Goal: Task Accomplishment & Management: Use online tool/utility

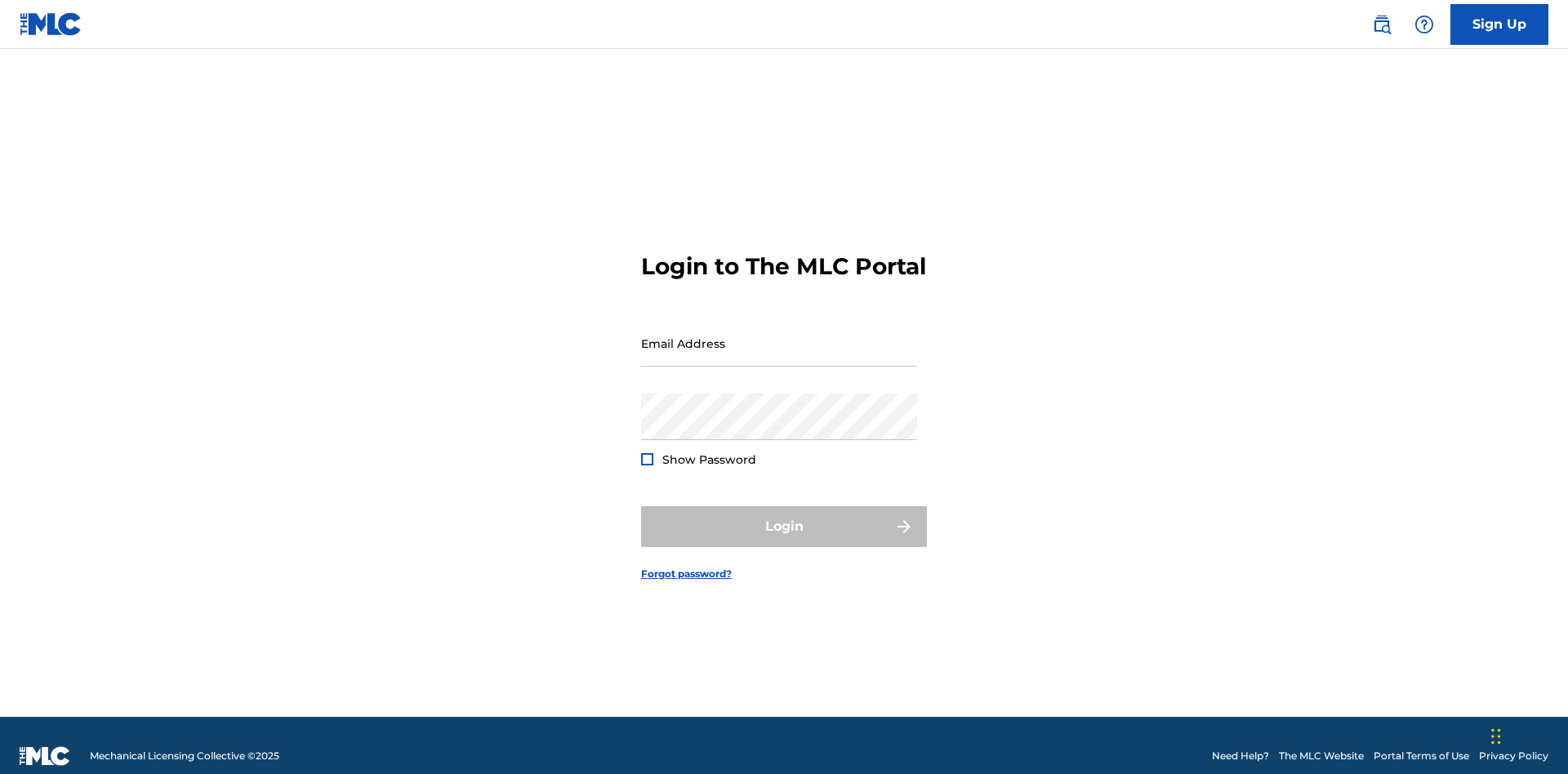
scroll to position [21, 0]
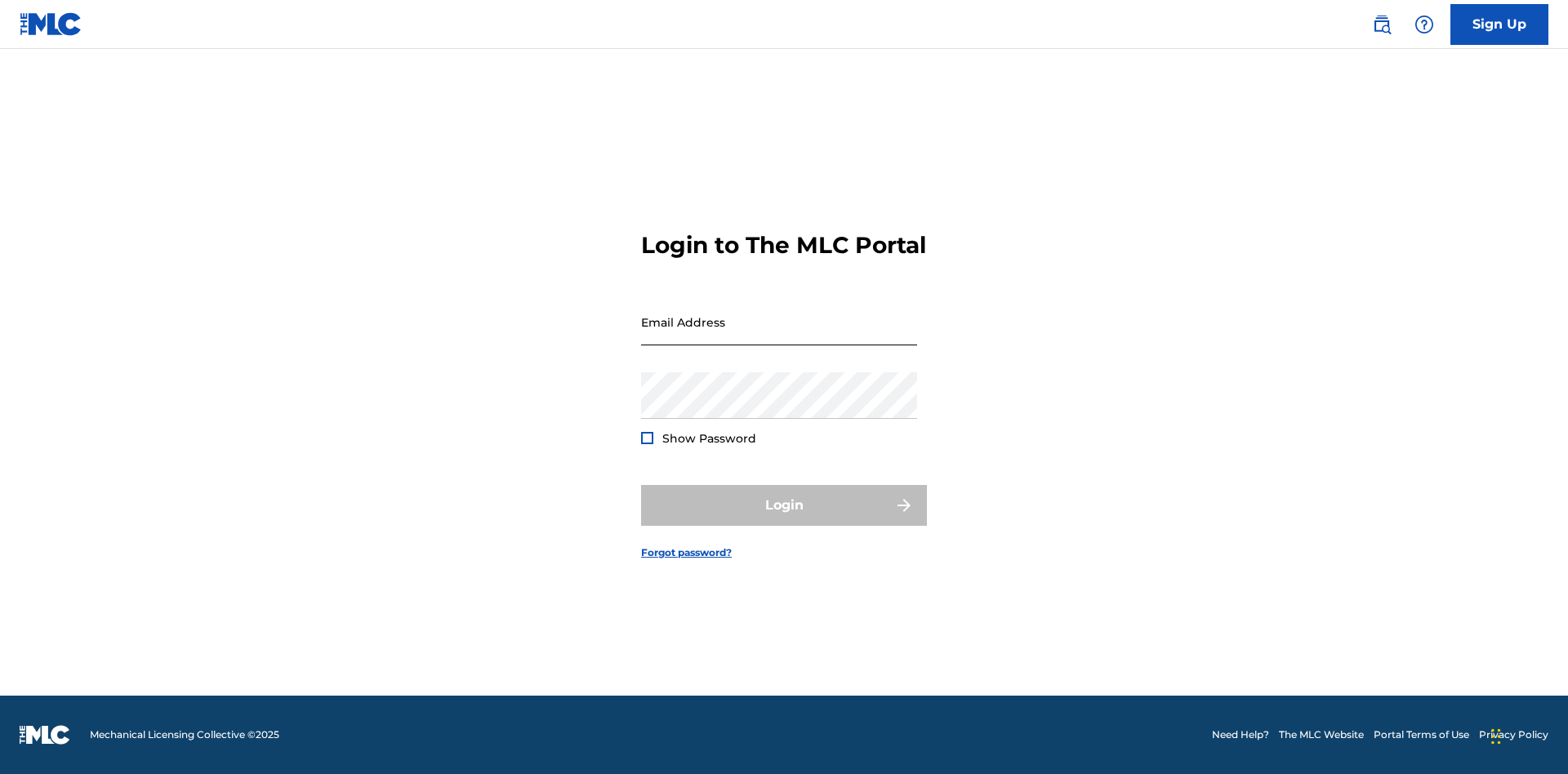
click at [779, 335] on input "Email Address" at bounding box center [779, 322] width 276 height 47
type input "[EMAIL_ADDRESS][DOMAIN_NAME]"
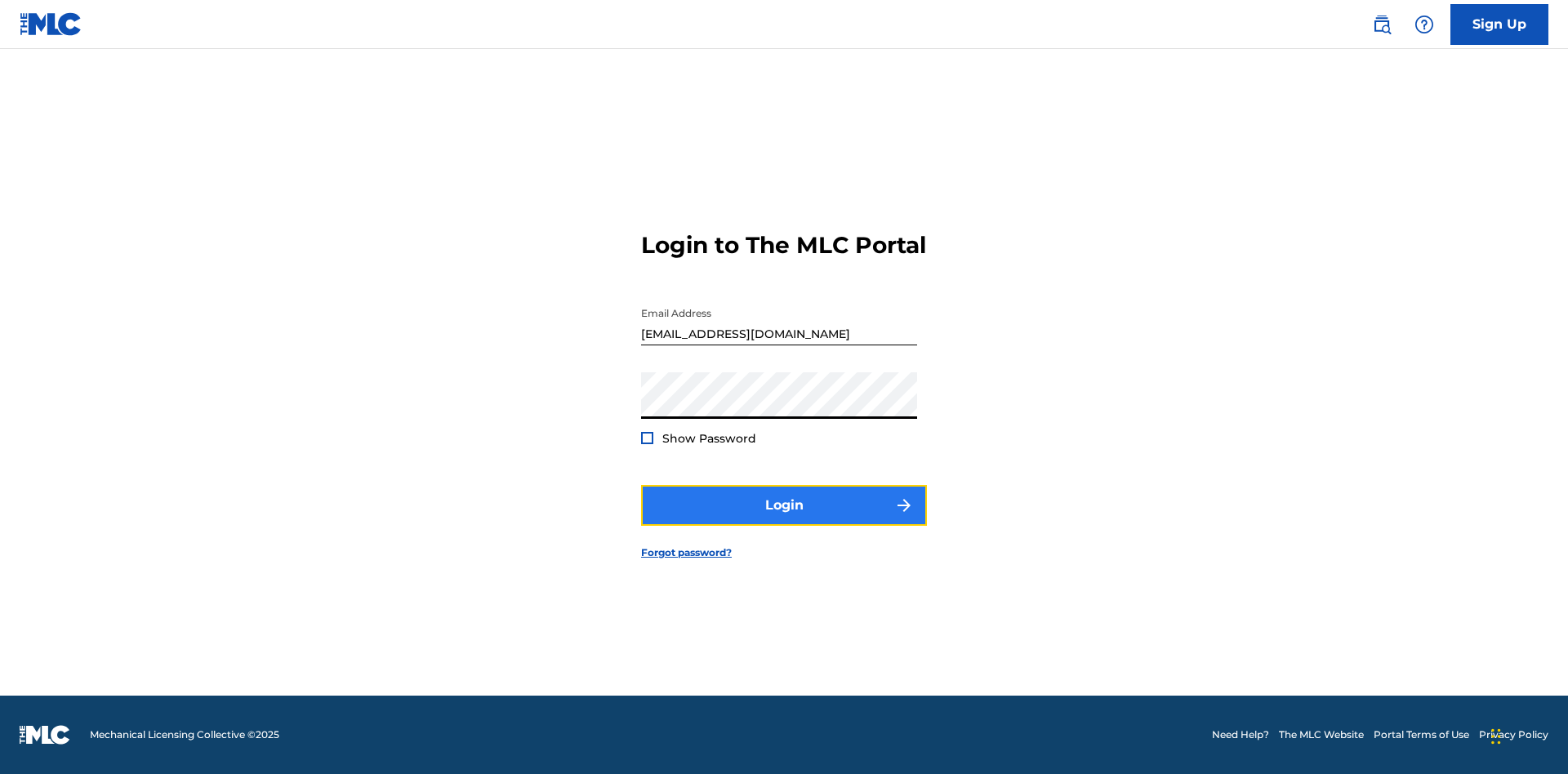
click at [784, 519] on button "Login" at bounding box center [784, 505] width 286 height 41
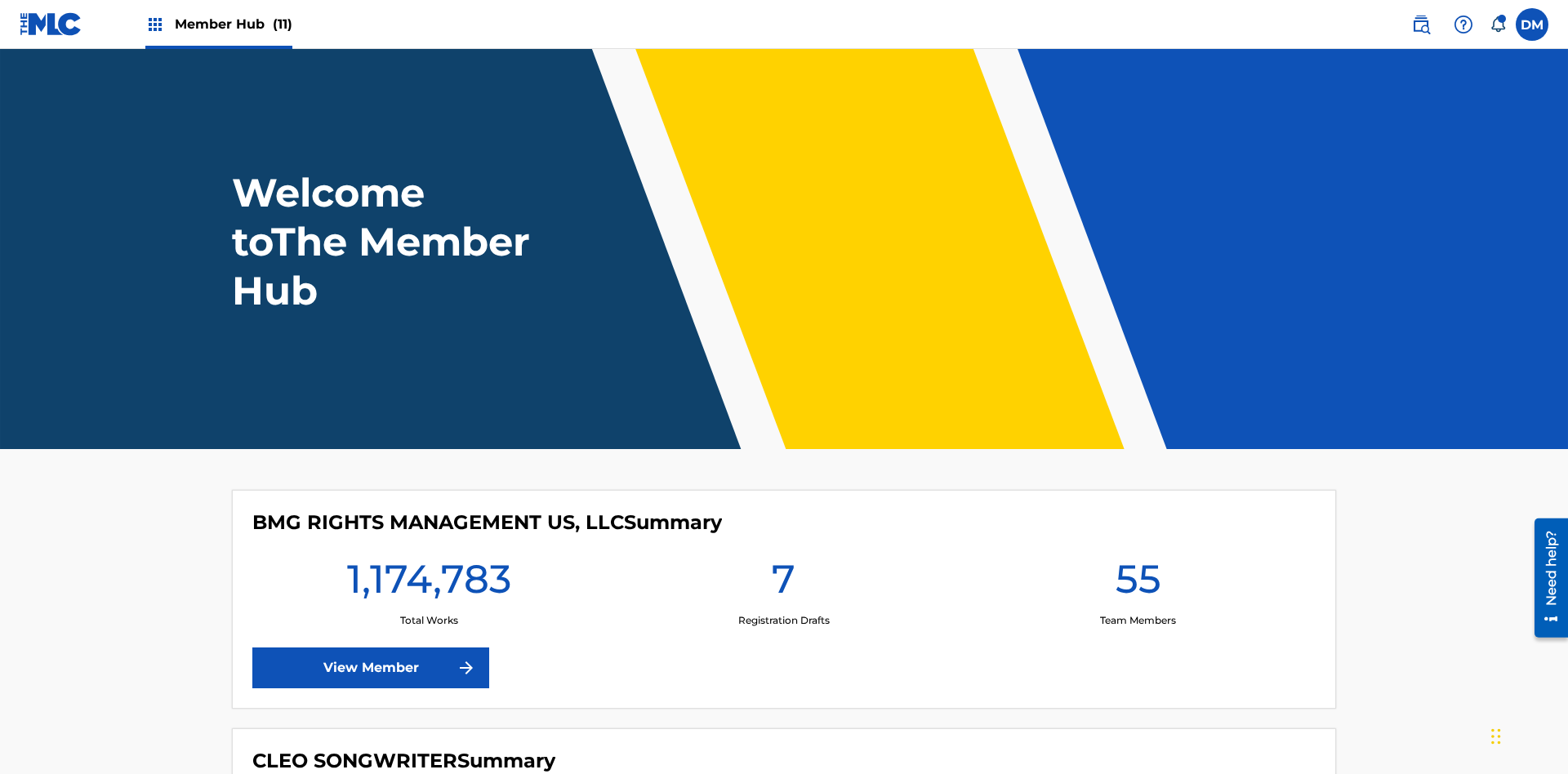
click at [233, 24] on span "Member Hub (11)" at bounding box center [233, 24] width 117 height 19
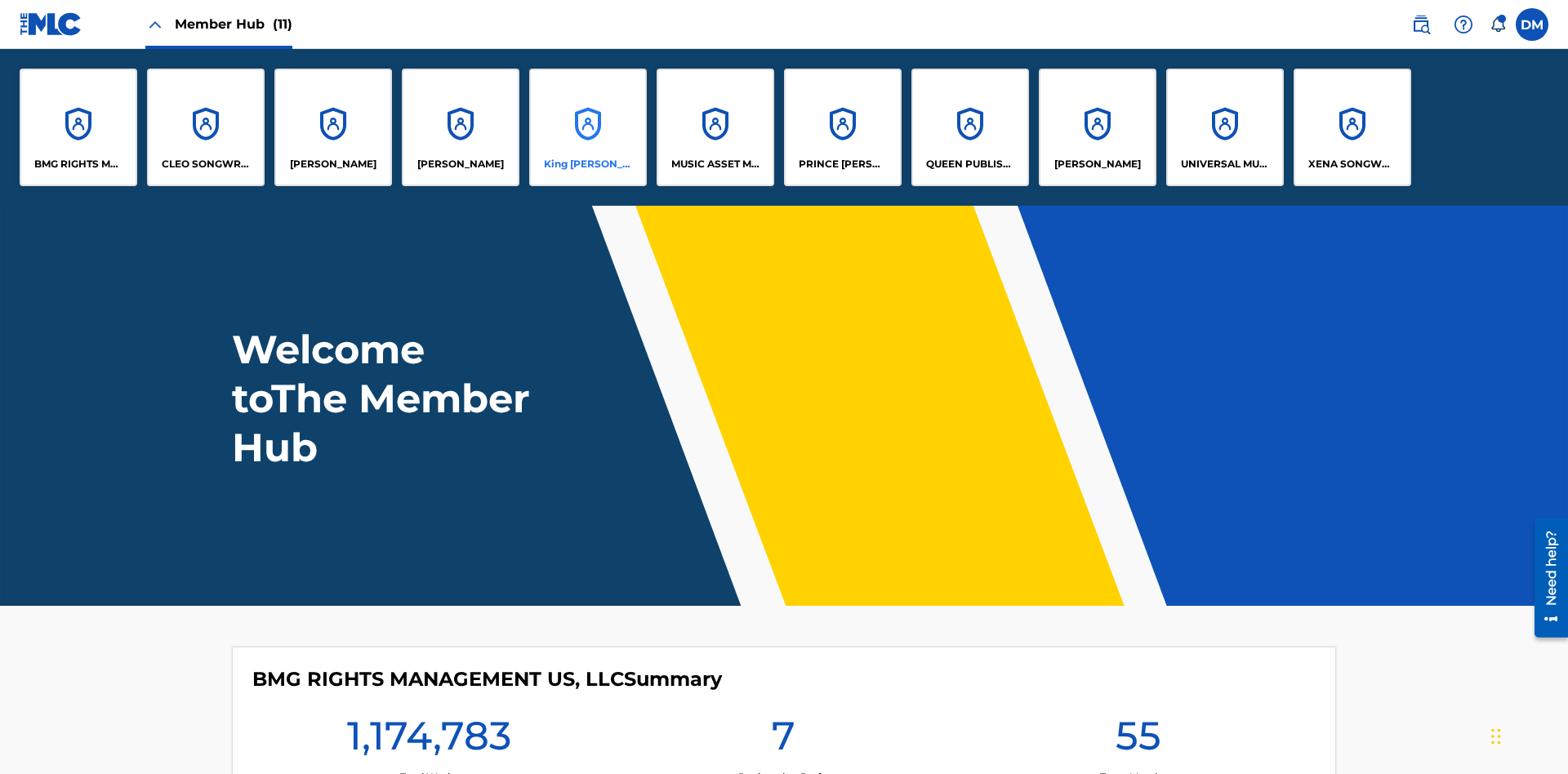
click at [588, 164] on p "King McTesterson" at bounding box center [588, 164] width 89 height 15
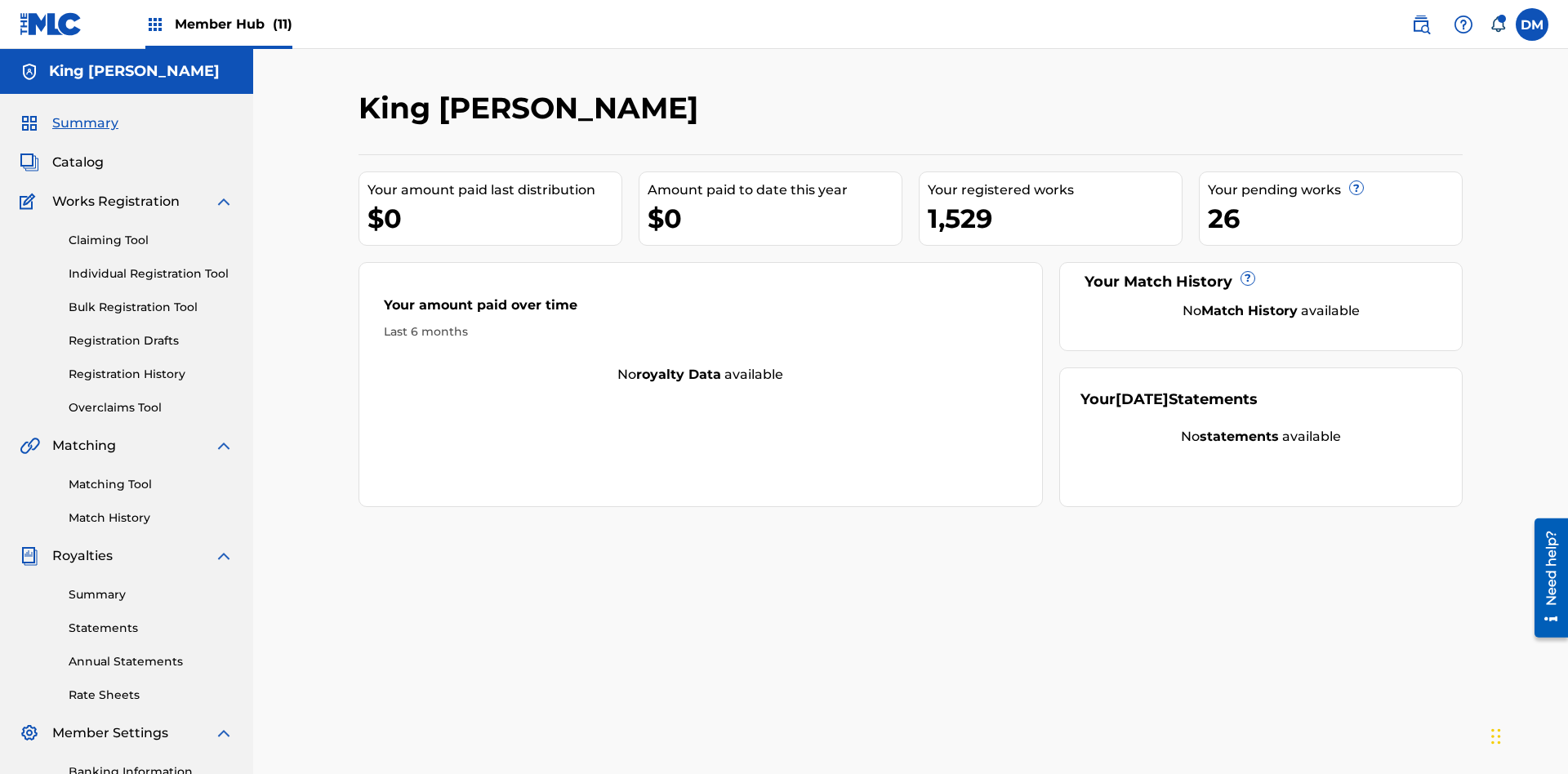
scroll to position [200, 0]
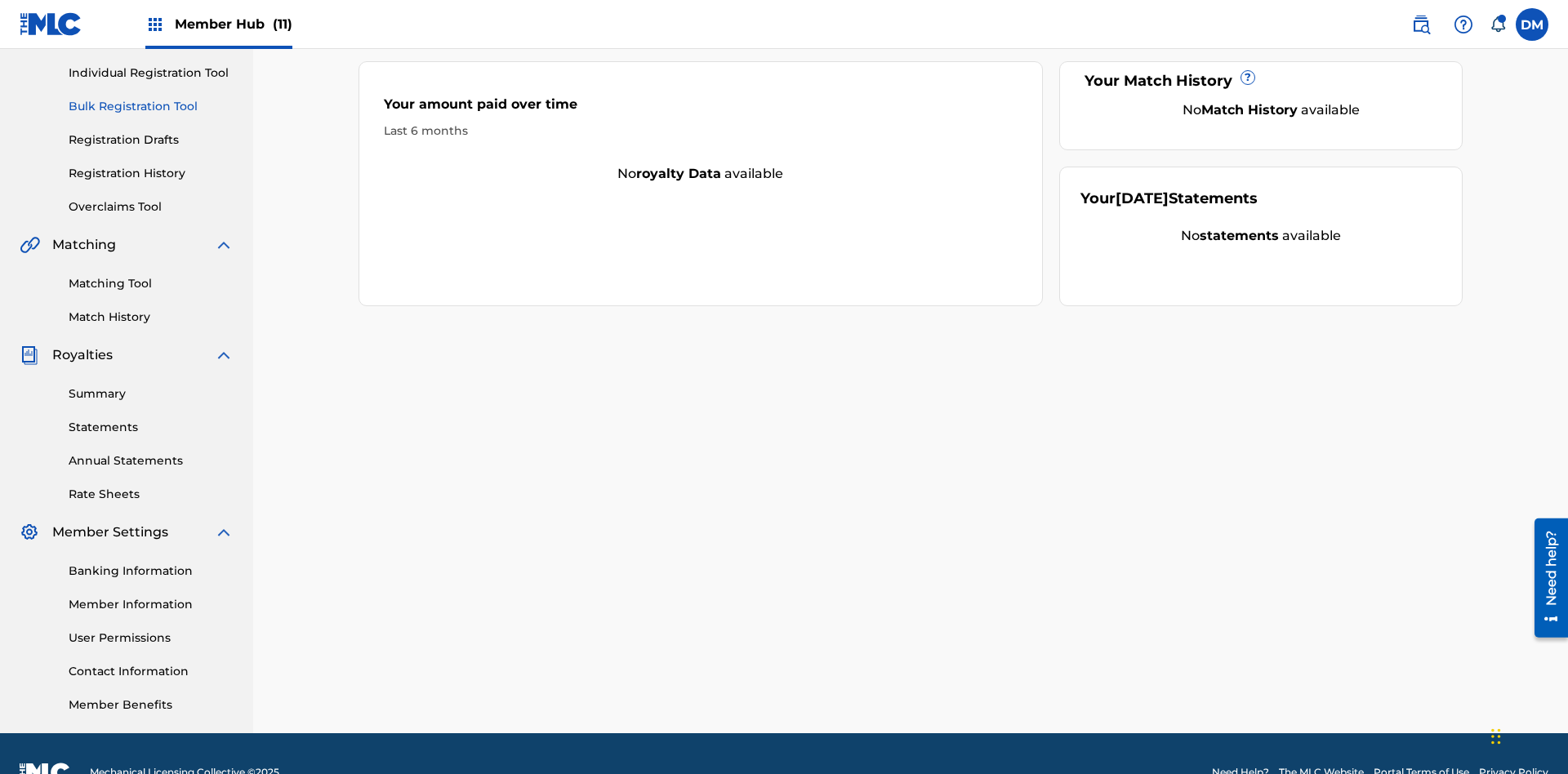
click at [151, 106] on link "Bulk Registration Tool" at bounding box center [151, 106] width 165 height 17
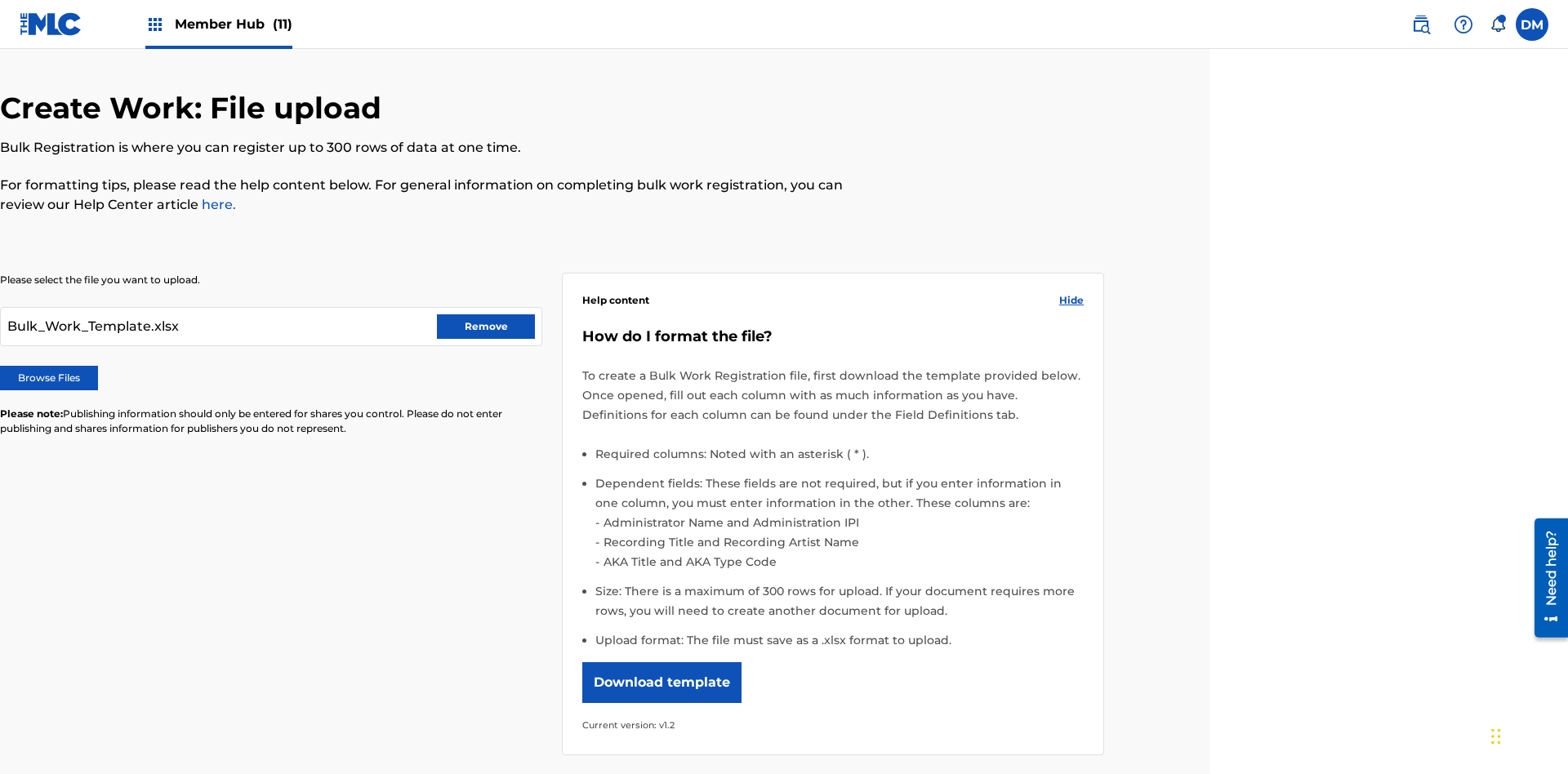
scroll to position [238, 358]
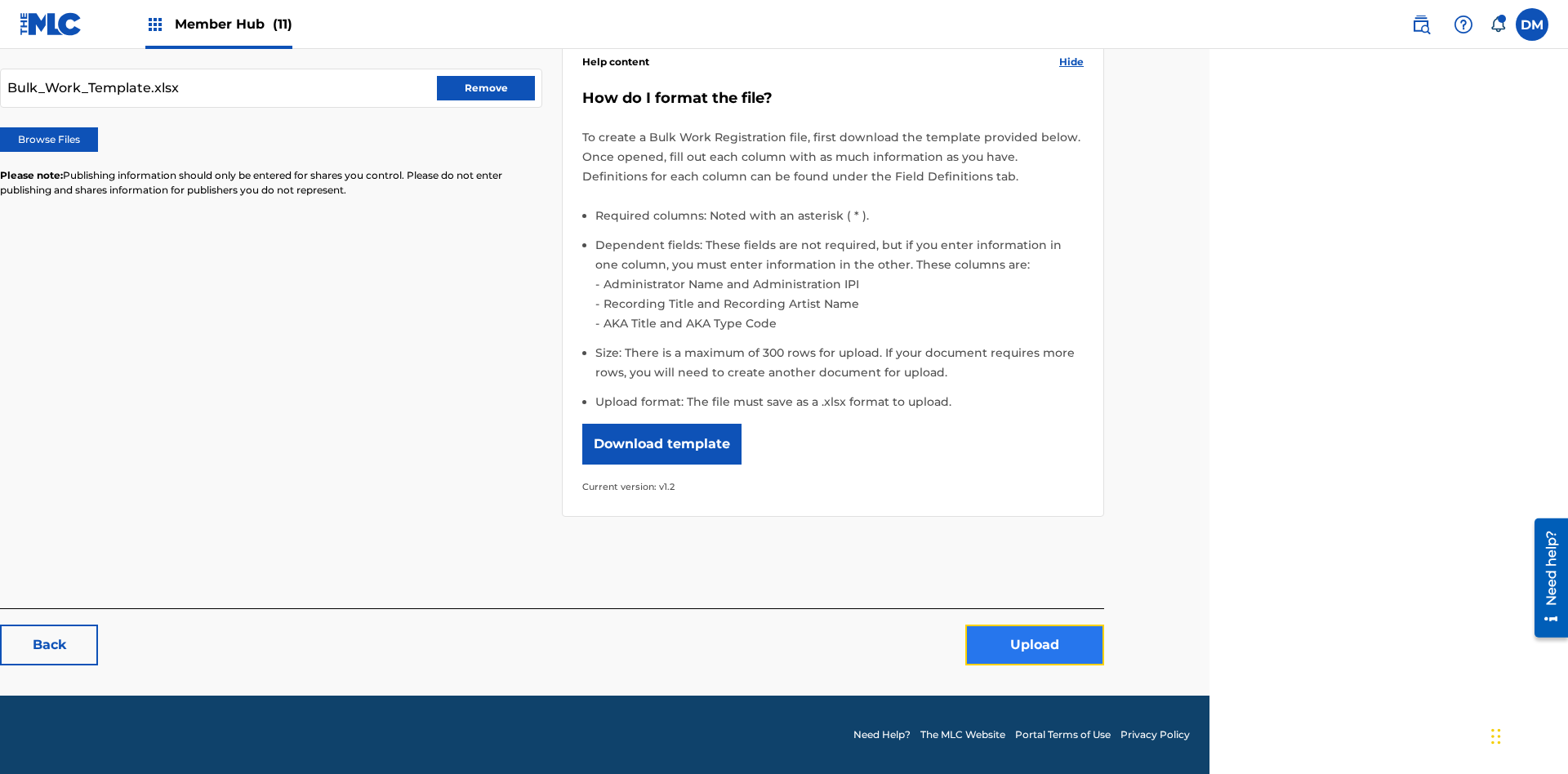
click at [1035, 646] on button "Upload" at bounding box center [1035, 644] width 139 height 41
